Goal: Task Accomplishment & Management: Use online tool/utility

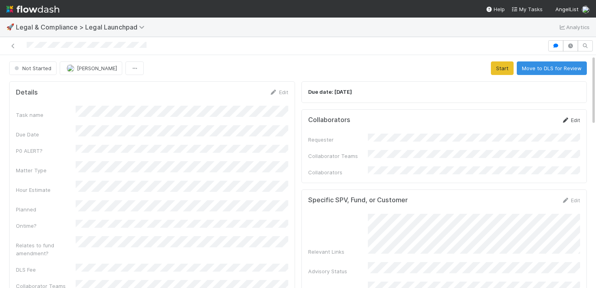
click at [576, 118] on link "Edit" at bounding box center [571, 120] width 19 height 6
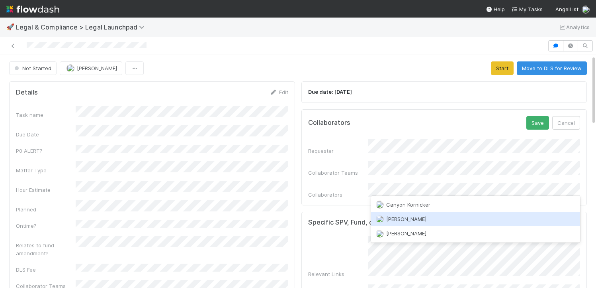
click at [428, 219] on div "Nick Stuart" at bounding box center [476, 219] width 210 height 14
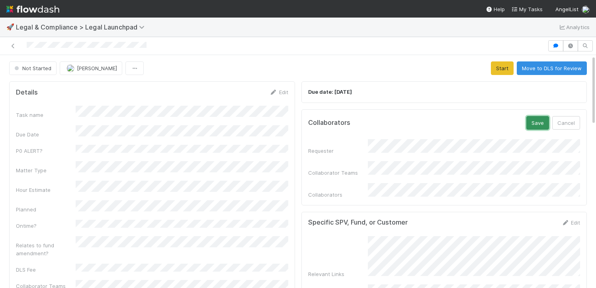
click at [541, 119] on button "Save" at bounding box center [538, 123] width 23 height 14
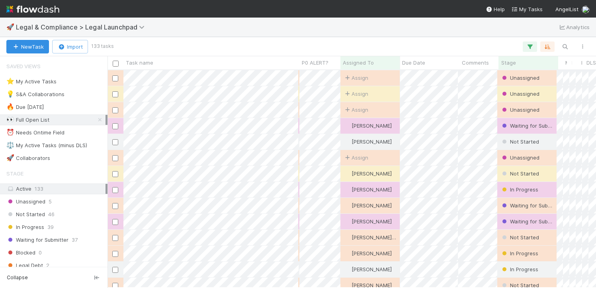
scroll to position [217, 489]
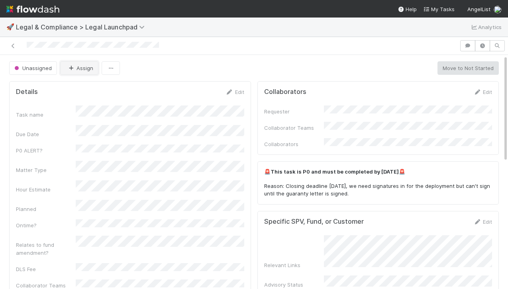
click at [79, 70] on button "Assign" at bounding box center [79, 68] width 38 height 14
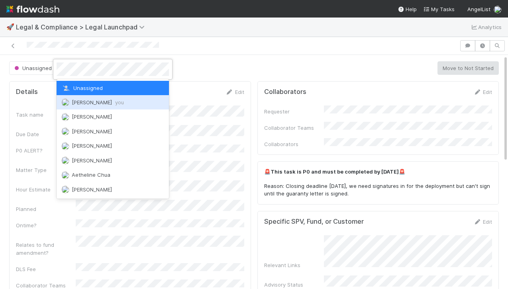
click at [78, 101] on span "Scarlett Grabowska you" at bounding box center [98, 102] width 52 height 6
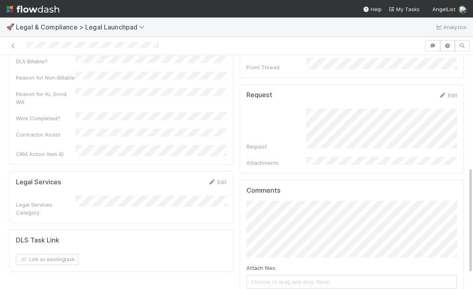
scroll to position [273, 0]
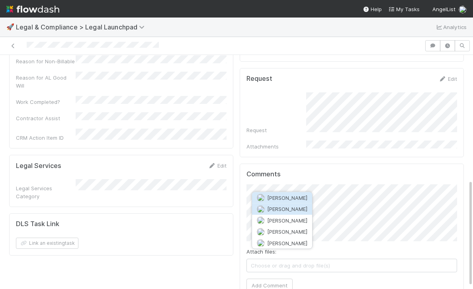
click at [296, 210] on span "Sam Josephson" at bounding box center [287, 209] width 40 height 6
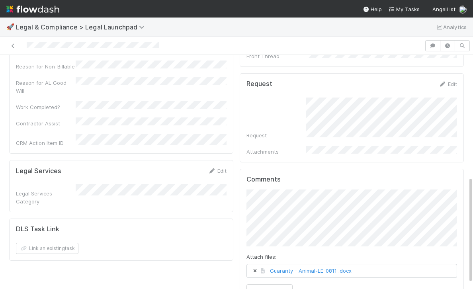
scroll to position [270, 0]
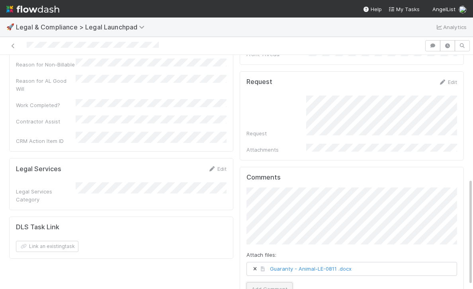
click at [277, 282] on button "Add Comment" at bounding box center [270, 289] width 46 height 14
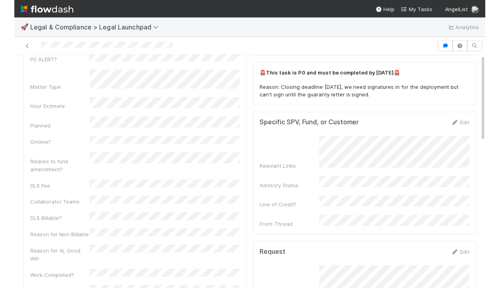
scroll to position [0, 0]
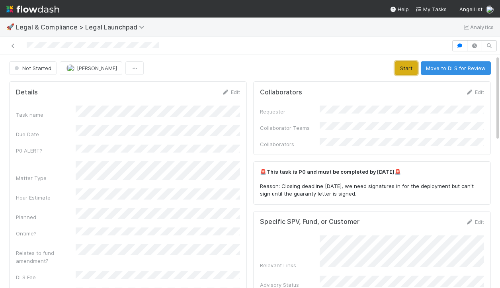
click at [296, 65] on button "Start" at bounding box center [406, 68] width 23 height 14
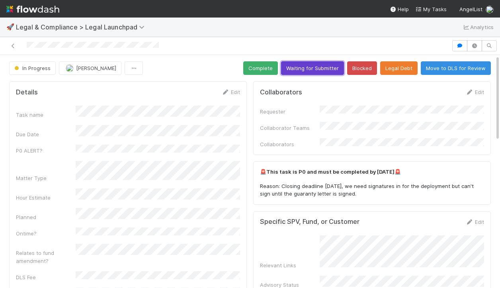
click at [296, 69] on button "Waiting for Submitter" at bounding box center [312, 68] width 63 height 14
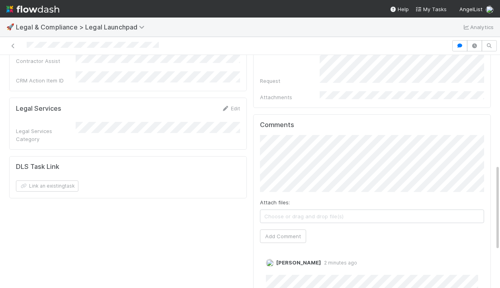
scroll to position [397, 0]
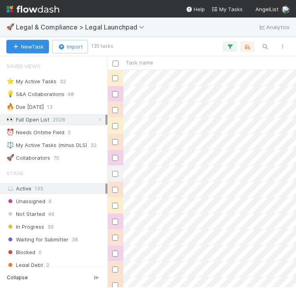
scroll to position [0, 125]
